Goal: Task Accomplishment & Management: Use online tool/utility

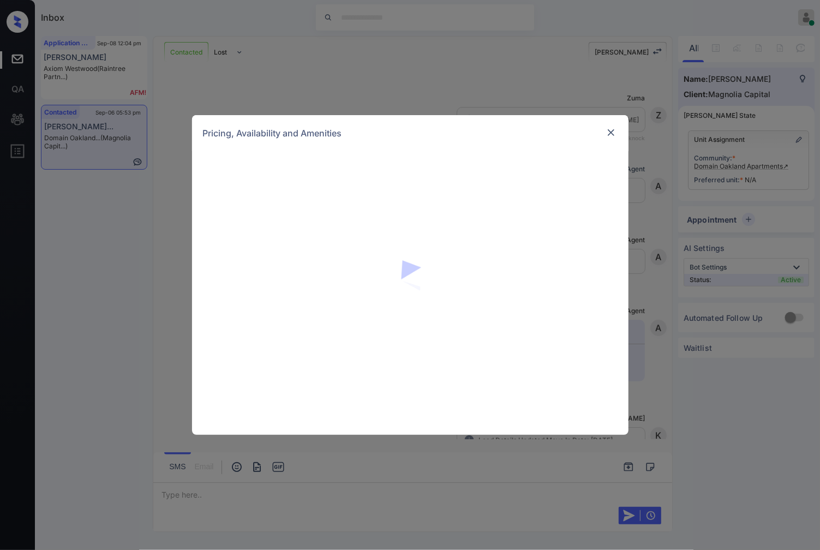
scroll to position [1337, 0]
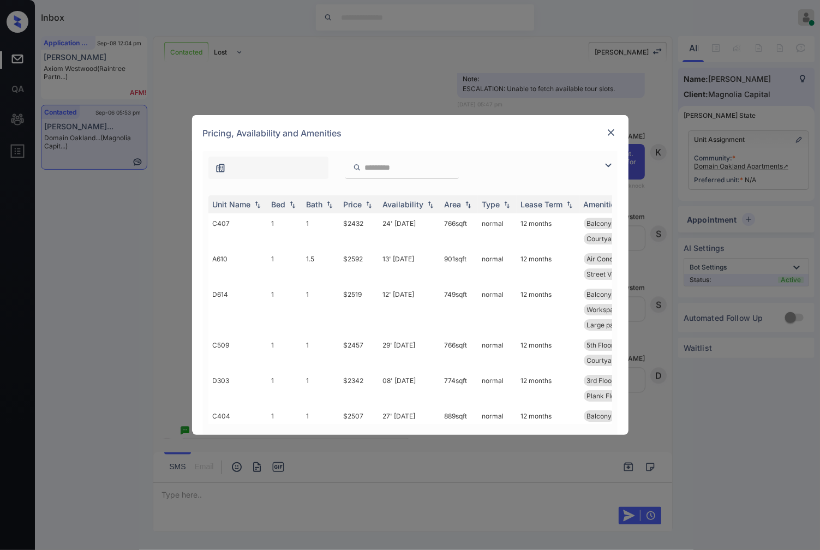
click at [612, 131] on img at bounding box center [610, 132] width 11 height 11
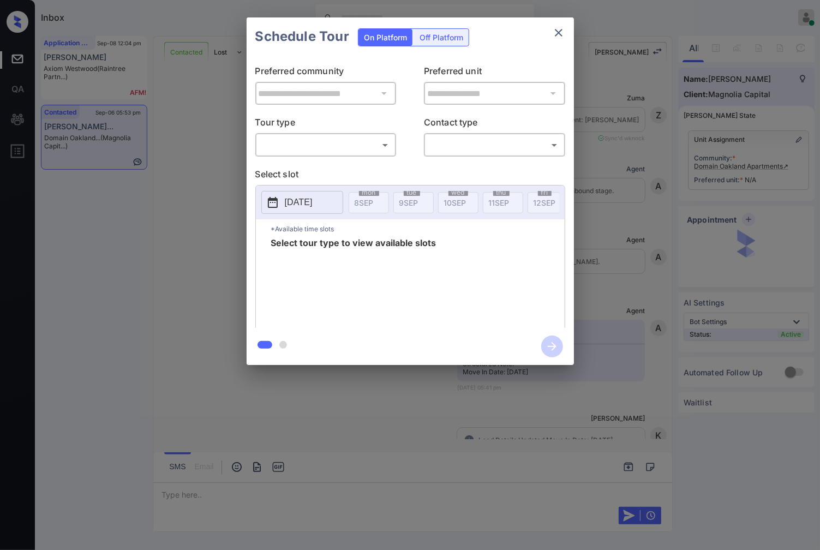
scroll to position [1337, 0]
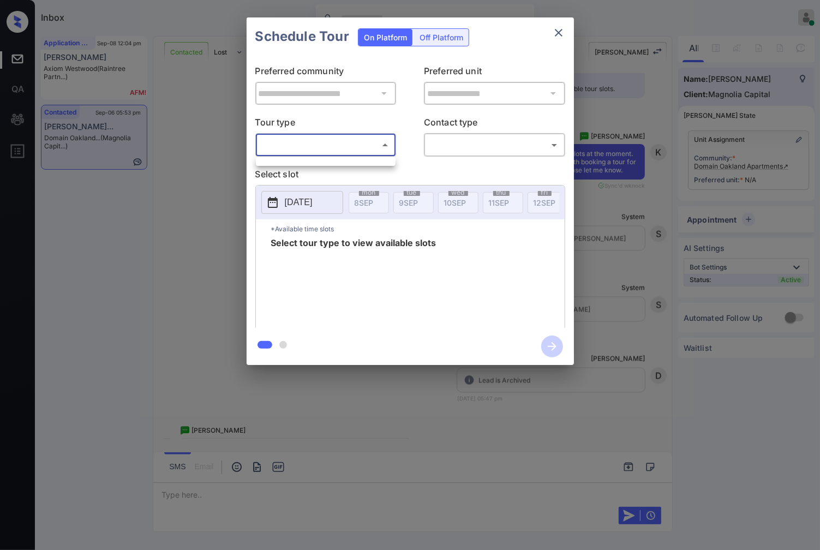
click at [381, 144] on body "Inbox Caroline Dacanay Online Set yourself offline Set yourself on break Profil…" at bounding box center [410, 275] width 820 height 550
click at [385, 160] on ul at bounding box center [326, 159] width 140 height 5
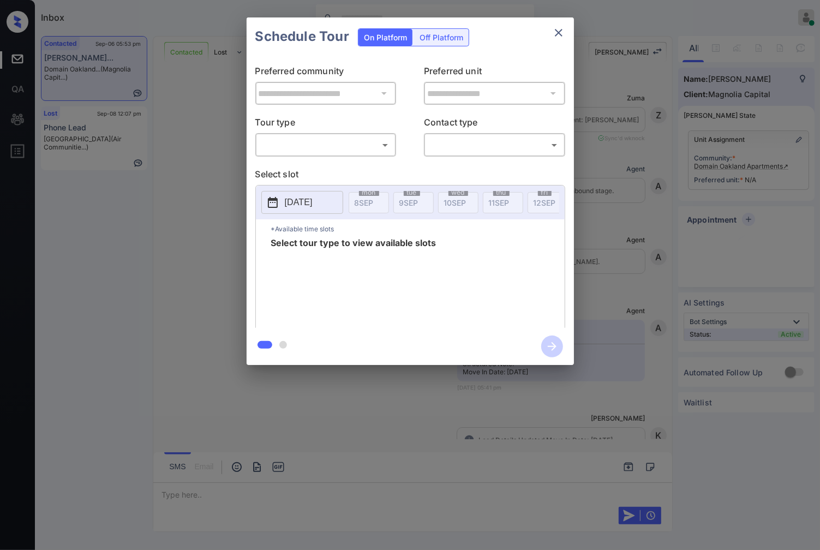
scroll to position [2549, 0]
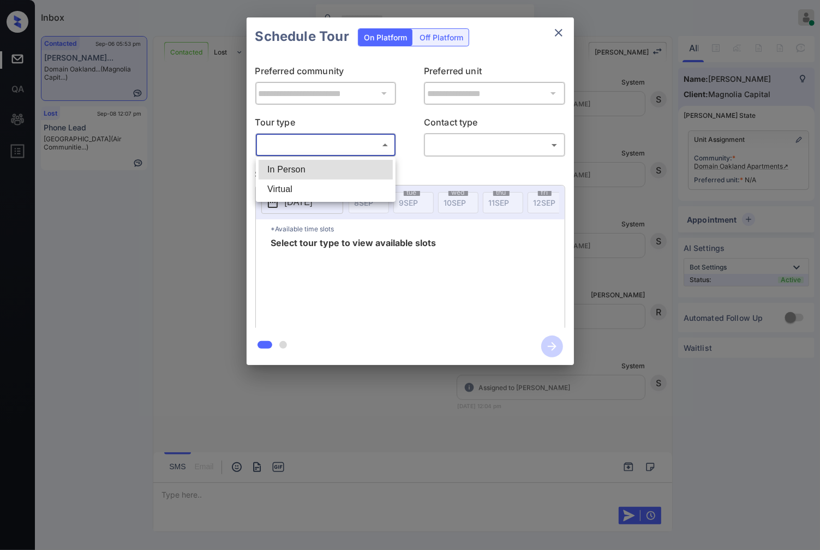
click at [378, 149] on body "Inbox Caroline Dacanay Online Set yourself offline Set yourself on break Profil…" at bounding box center [410, 275] width 820 height 550
click at [378, 171] on li "In Person" at bounding box center [326, 170] width 134 height 20
type input "********"
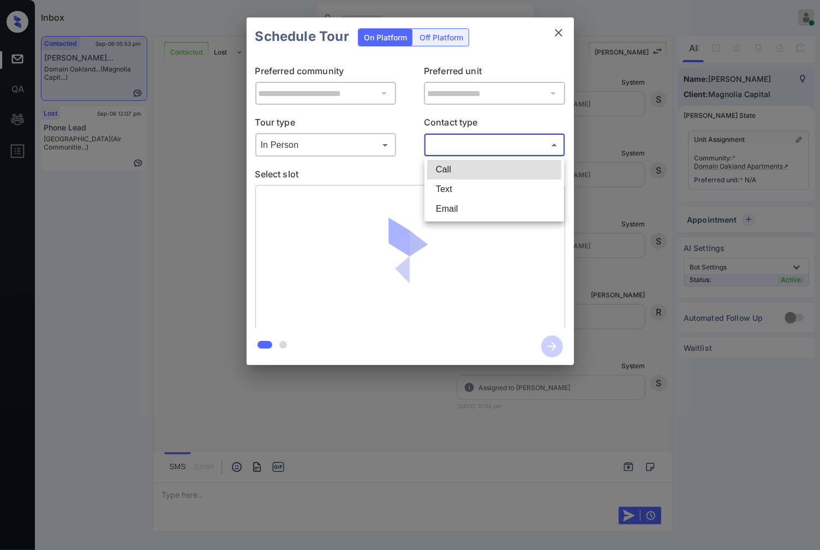
click at [461, 144] on body "Inbox Caroline Dacanay Online Set yourself offline Set yourself on break Profil…" at bounding box center [410, 275] width 820 height 550
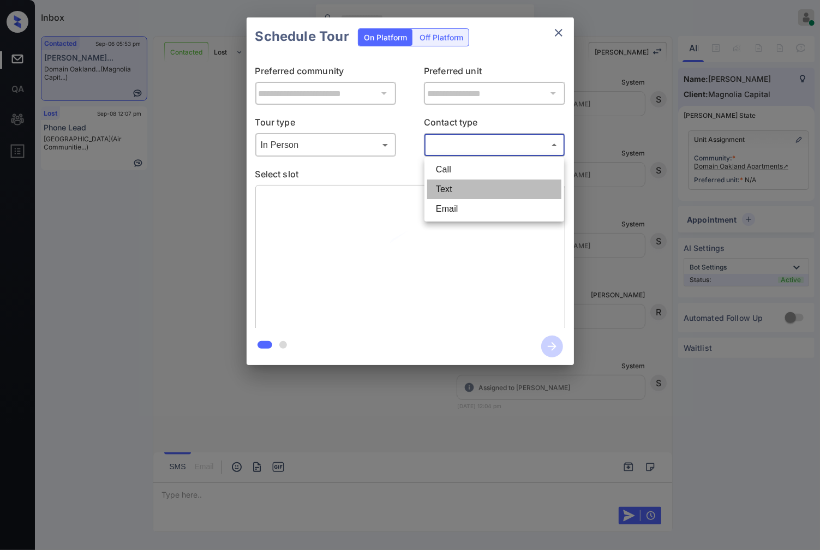
click at [473, 183] on li "Text" at bounding box center [494, 189] width 134 height 20
type input "****"
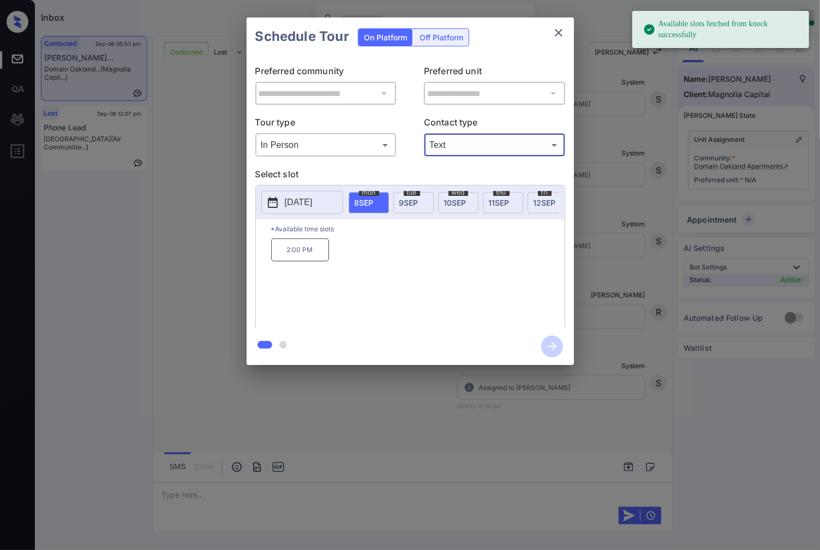
click at [411, 205] on span "9 SEP" at bounding box center [408, 202] width 19 height 9
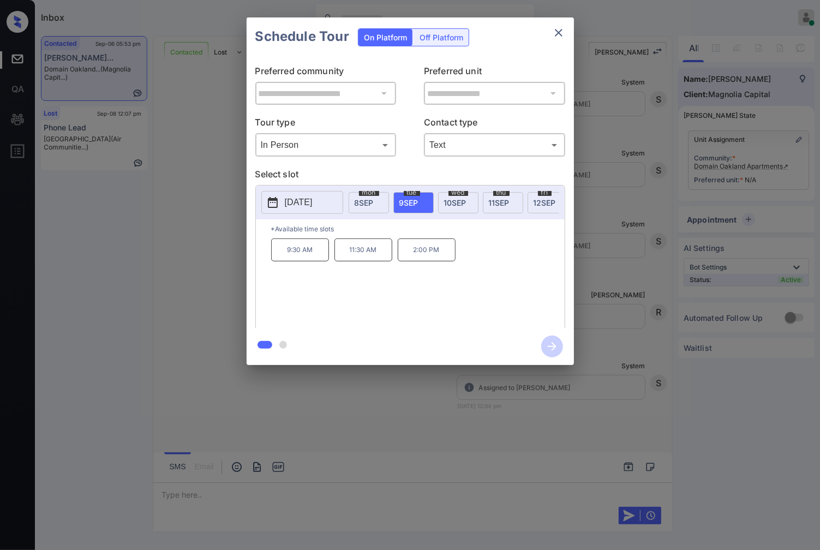
click at [612, 270] on div "**********" at bounding box center [410, 191] width 820 height 382
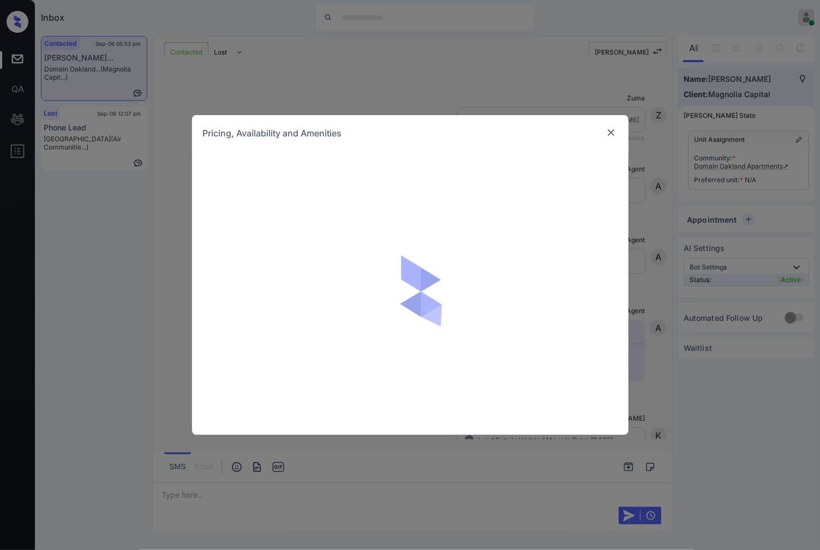
scroll to position [973, 0]
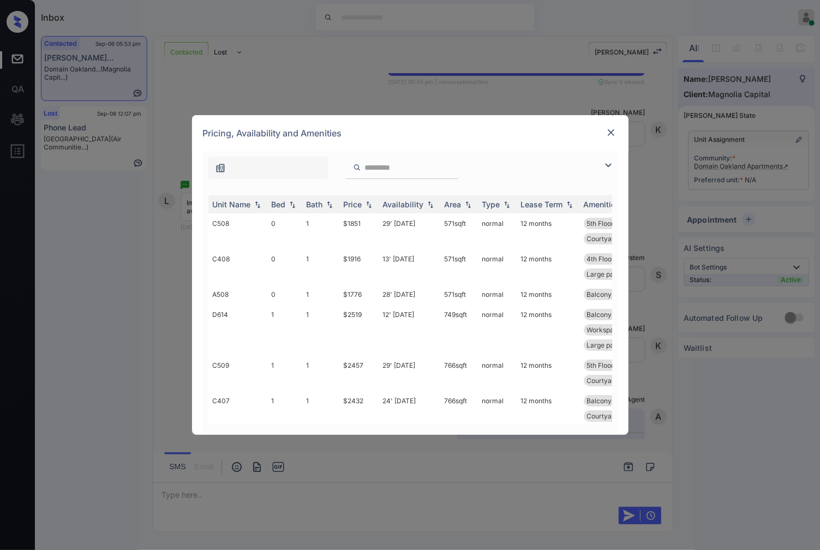
click at [422, 168] on input "search" at bounding box center [408, 167] width 89 height 9
paste input "****"
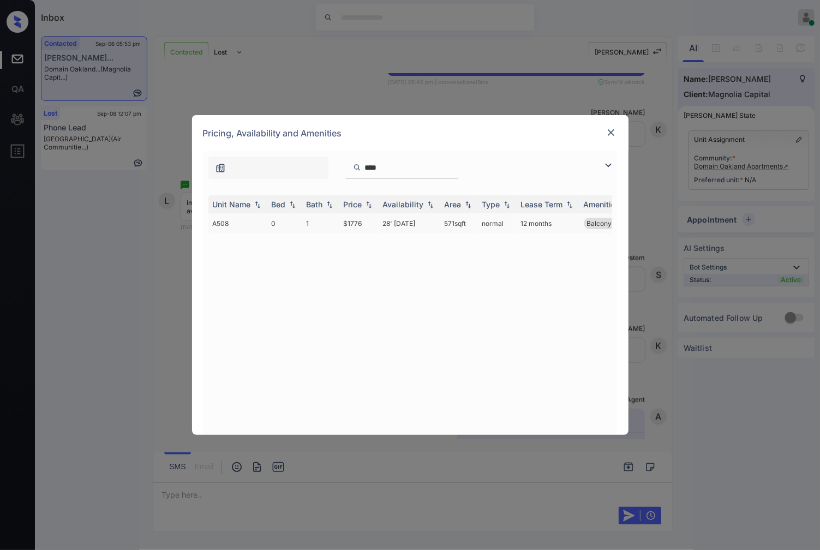
type input "****"
click at [315, 230] on td "1" at bounding box center [320, 223] width 37 height 20
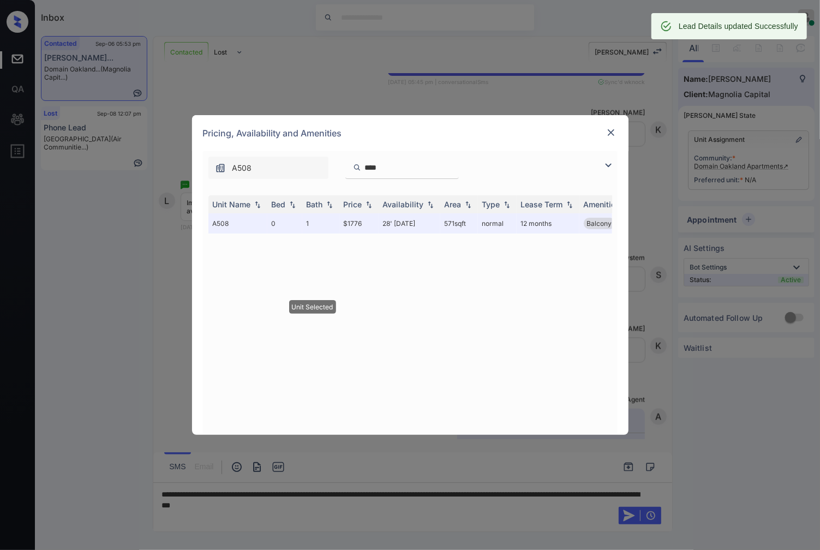
click at [606, 136] on img at bounding box center [610, 132] width 11 height 11
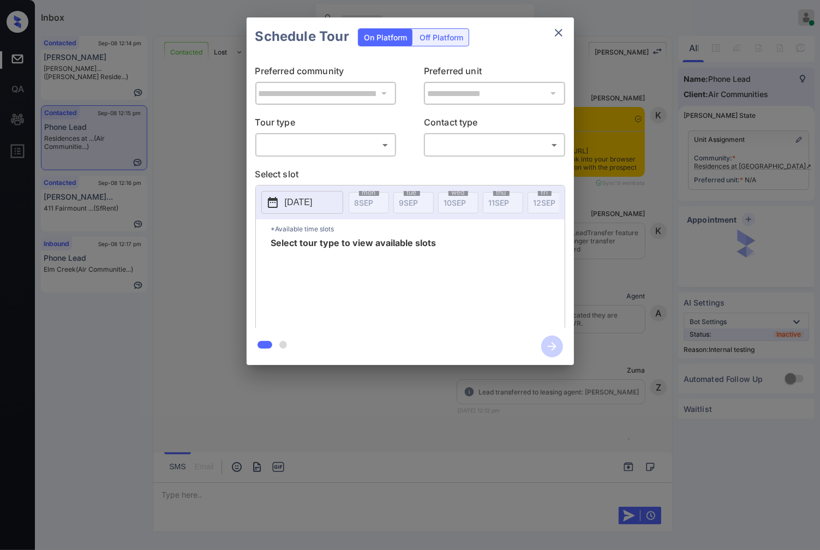
scroll to position [1242, 0]
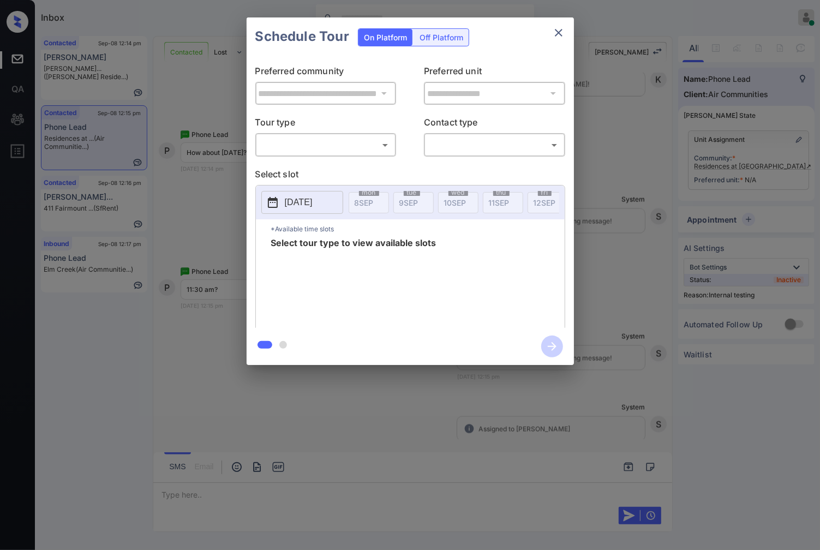
click at [277, 142] on body "Inbox Caroline Dacanay Online Set yourself offline Set yourself on break Profil…" at bounding box center [410, 275] width 820 height 550
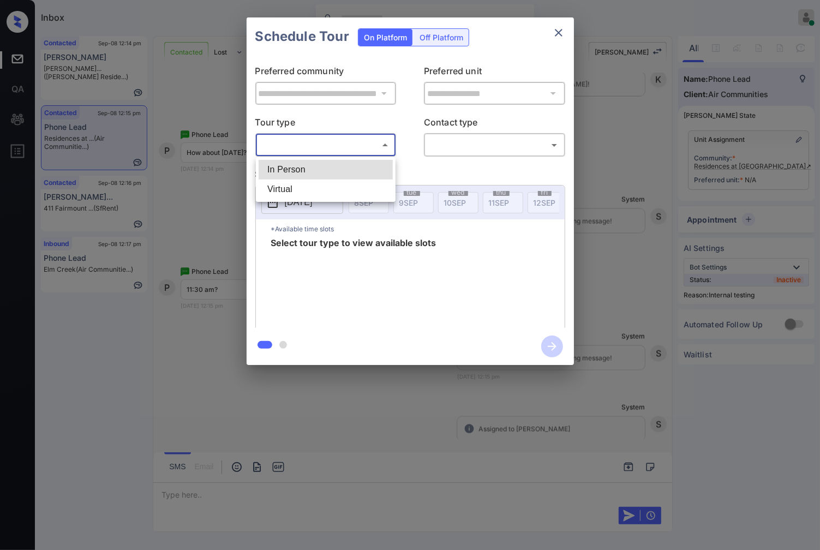
click at [285, 170] on li "In Person" at bounding box center [326, 170] width 134 height 20
type input "********"
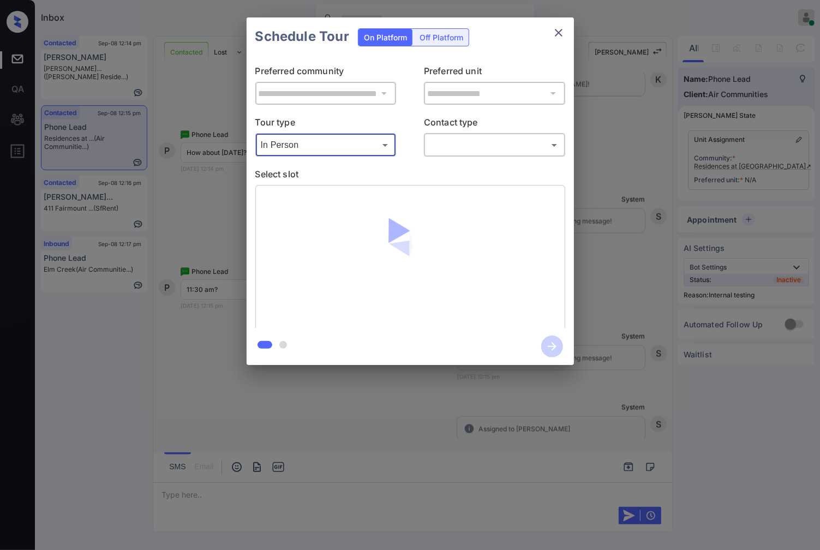
click at [487, 143] on body "Inbox Caroline Dacanay Online Set yourself offline Set yourself on break Profil…" at bounding box center [410, 275] width 820 height 550
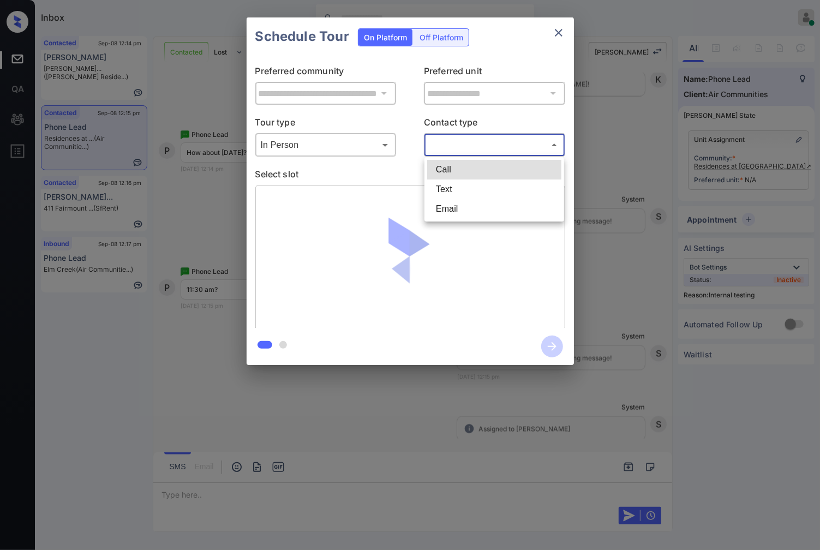
click at [482, 188] on li "Text" at bounding box center [494, 189] width 134 height 20
type input "****"
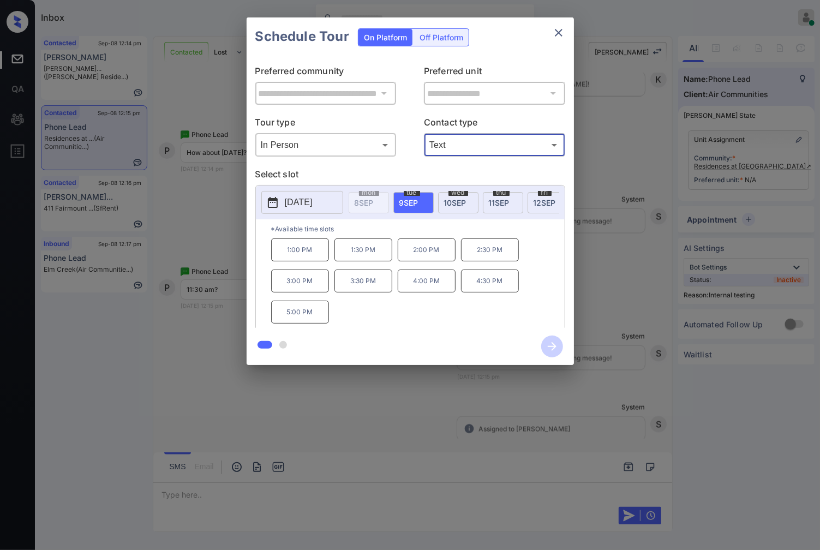
click at [502, 195] on div "thu 11 SEP" at bounding box center [503, 202] width 40 height 21
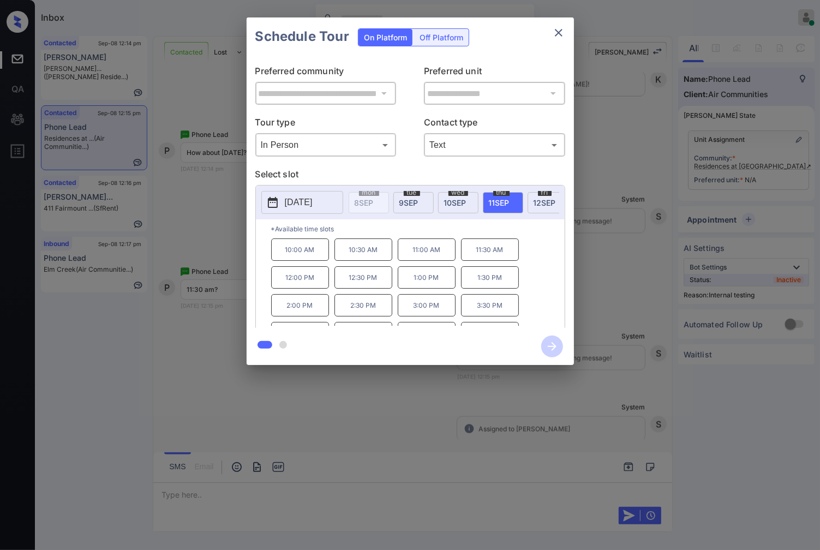
click at [543, 206] on span "12 SEP" at bounding box center [544, 202] width 22 height 9
click at [313, 203] on p "2025-09-12" at bounding box center [299, 202] width 28 height 13
click at [609, 254] on div "**********" at bounding box center [410, 191] width 820 height 382
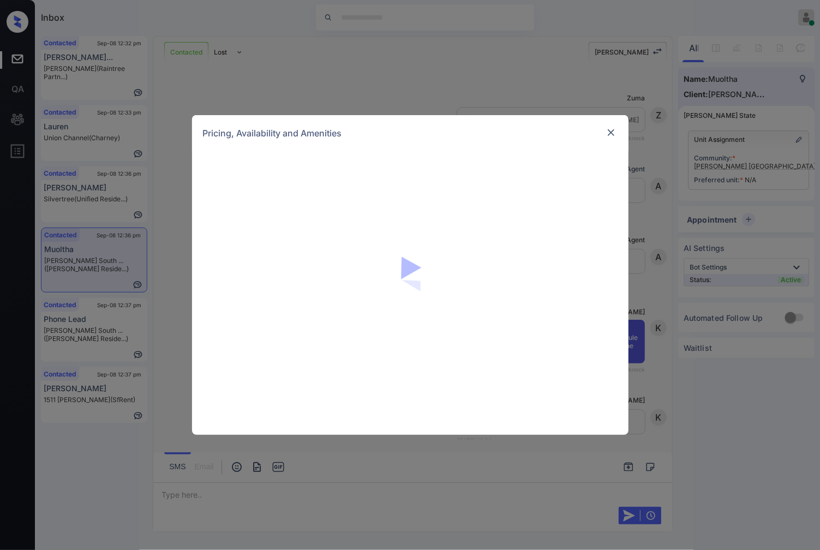
scroll to position [1403, 0]
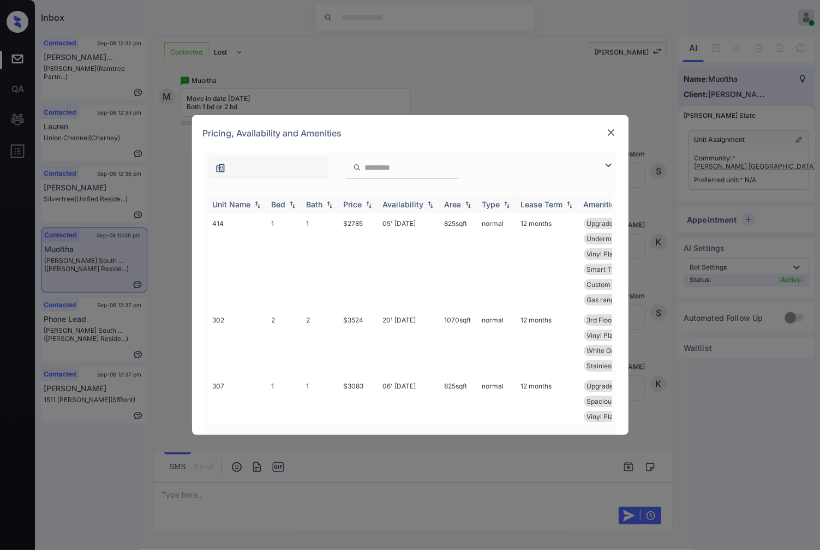
click at [367, 199] on th "Price" at bounding box center [358, 204] width 39 height 18
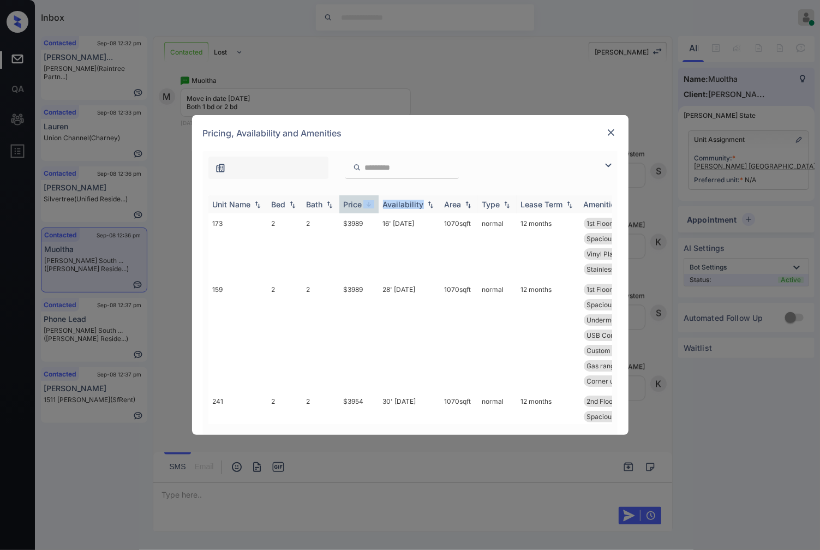
click at [367, 199] on th "Price" at bounding box center [358, 204] width 39 height 18
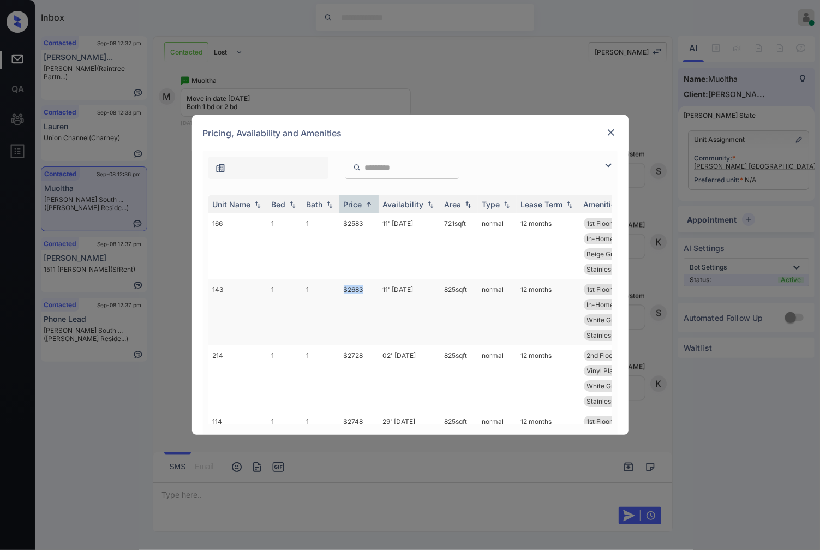
drag, startPoint x: 369, startPoint y: 293, endPoint x: 345, endPoint y: 292, distance: 23.5
click at [345, 292] on td "$2683" at bounding box center [358, 312] width 39 height 66
copy td "$2683"
click at [362, 284] on td "$2683" at bounding box center [358, 312] width 39 height 66
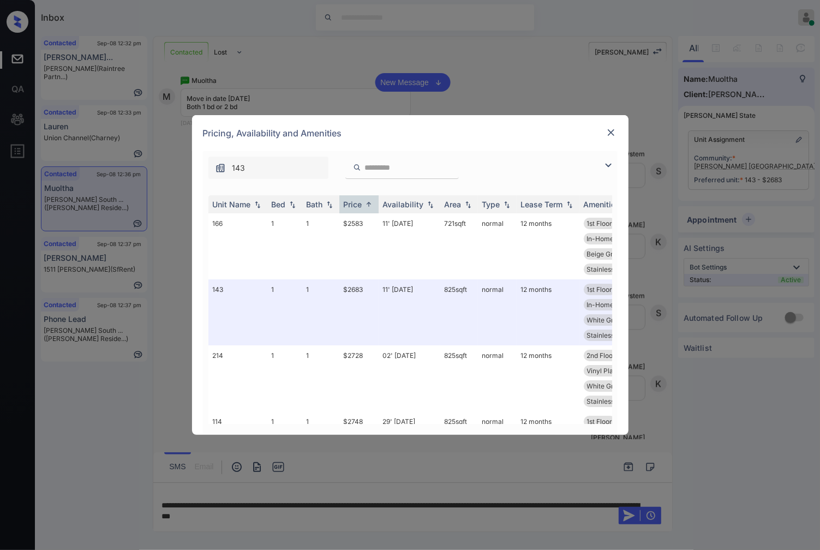
click at [609, 134] on img at bounding box center [610, 132] width 11 height 11
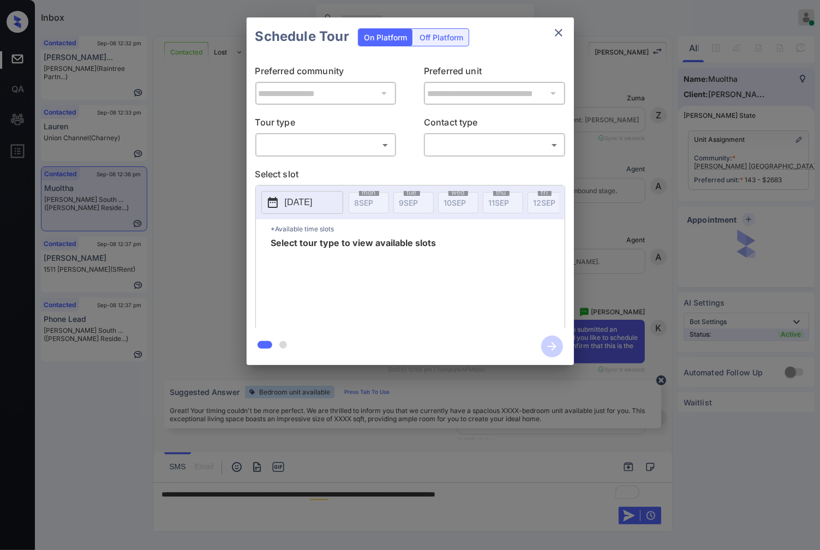
scroll to position [1171, 0]
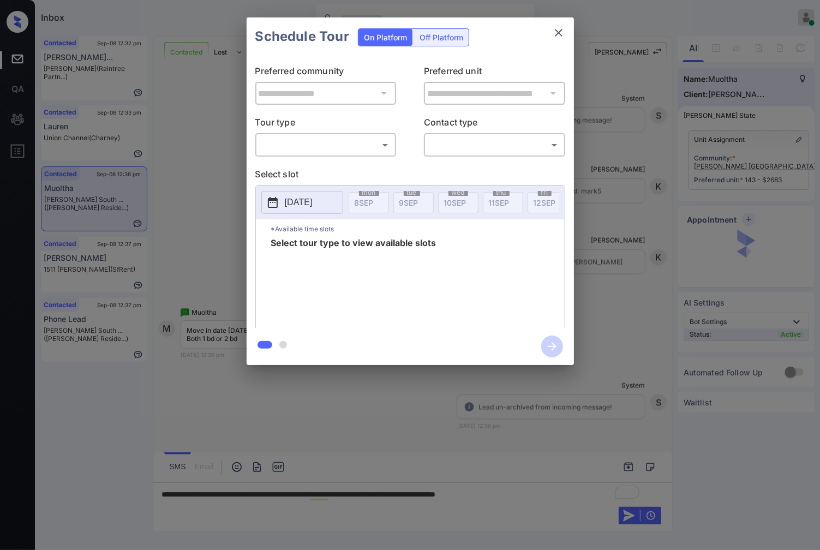
click at [398, 145] on div "Tour type ​ ​ Contact type ​ ​" at bounding box center [410, 136] width 310 height 41
click at [394, 145] on div "​ ​" at bounding box center [325, 144] width 141 height 23
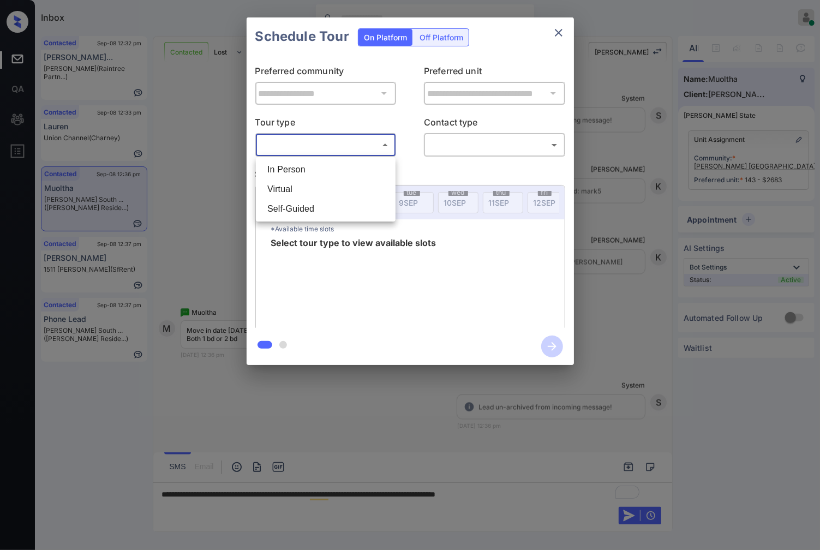
click at [378, 141] on body "Inbox [PERSON_NAME] Online Set yourself offline Set yourself on break Profile S…" at bounding box center [410, 275] width 820 height 550
click at [367, 160] on li "In Person" at bounding box center [326, 170] width 134 height 20
type input "********"
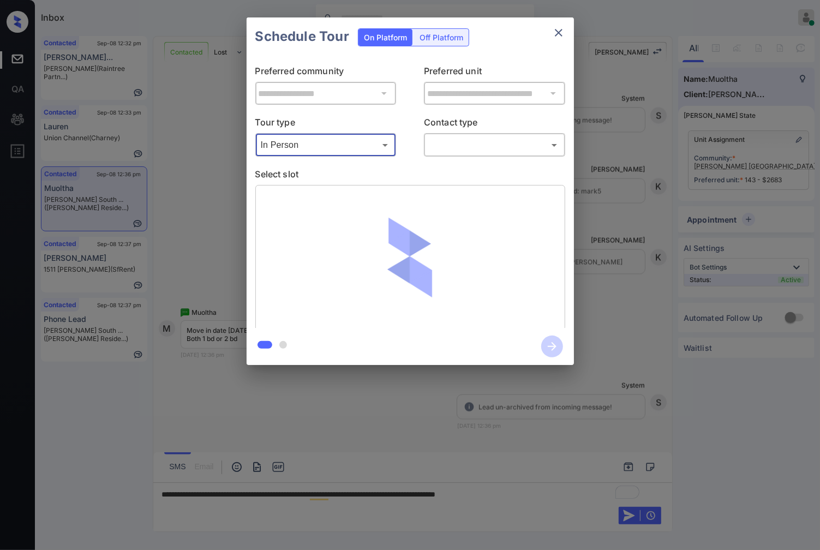
click at [484, 142] on body "Inbox [PERSON_NAME] Online Set yourself offline Set yourself on break Profile S…" at bounding box center [410, 275] width 820 height 550
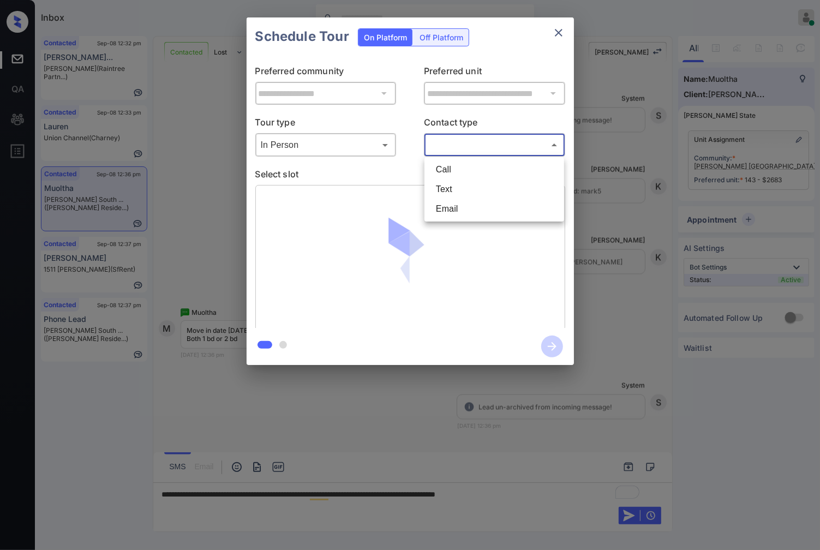
click at [459, 181] on li "Text" at bounding box center [494, 189] width 134 height 20
type input "****"
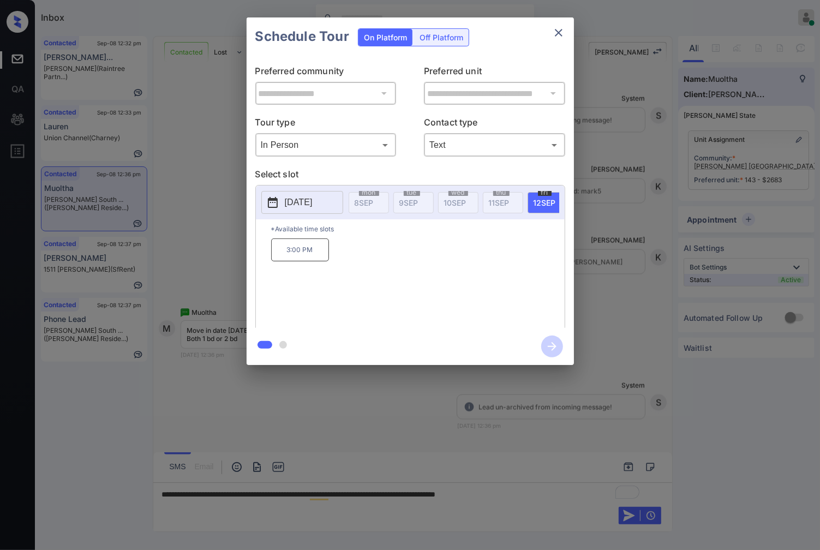
click at [538, 492] on div at bounding box center [410, 275] width 820 height 550
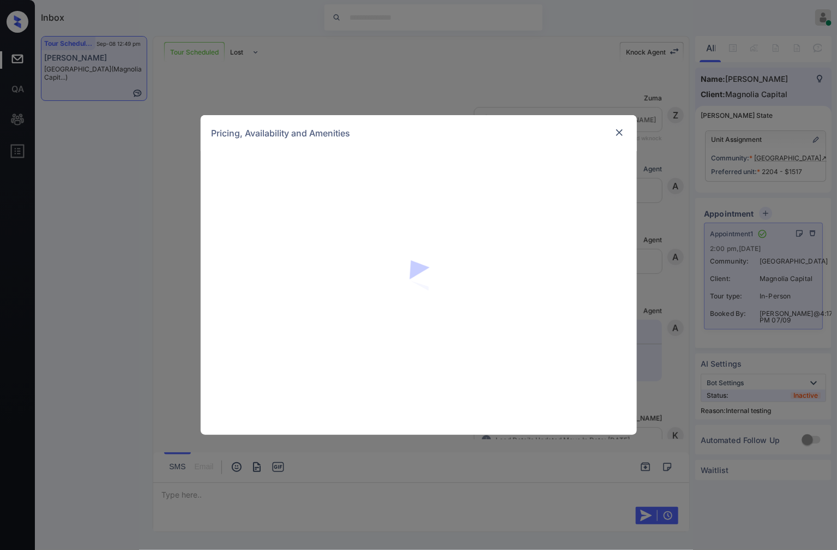
scroll to position [6851, 0]
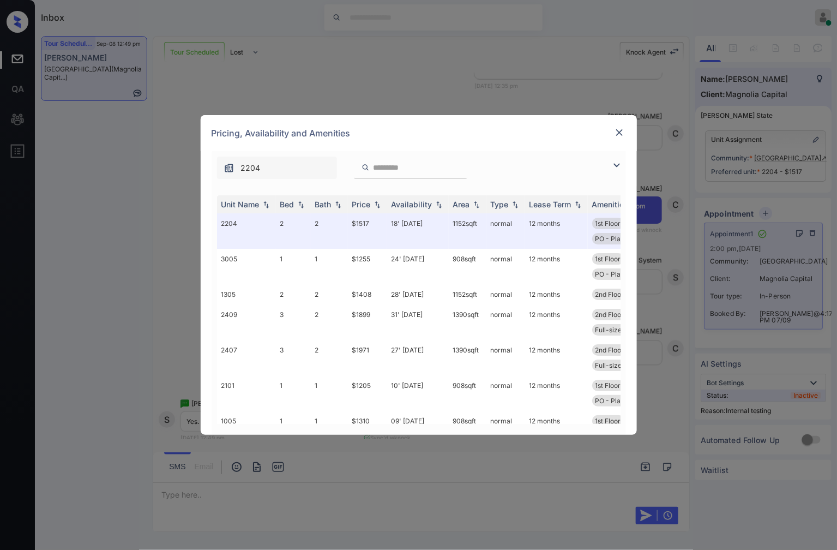
click at [623, 133] on img at bounding box center [619, 132] width 11 height 11
